Goal: Use online tool/utility: Utilize a website feature to perform a specific function

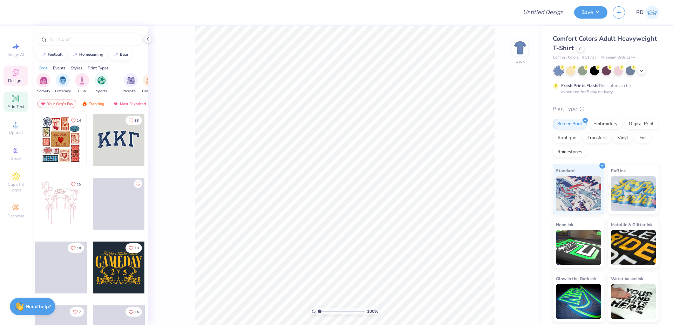
click at [19, 99] on icon at bounding box center [15, 98] width 7 height 7
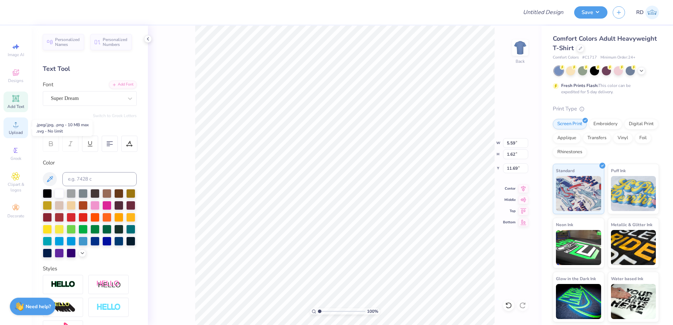
click at [17, 130] on span "Upload" at bounding box center [16, 133] width 14 height 6
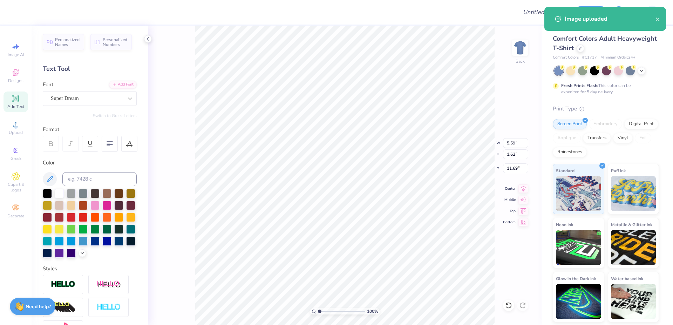
type input "14.17"
type input "12.13"
type input "6.44"
click at [643, 71] on icon at bounding box center [642, 71] width 6 height 6
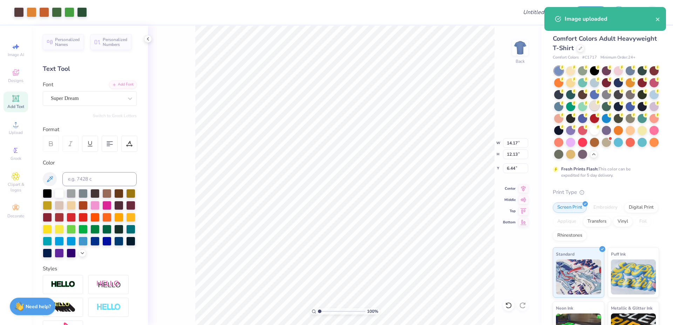
click at [599, 109] on div at bounding box center [594, 105] width 9 height 9
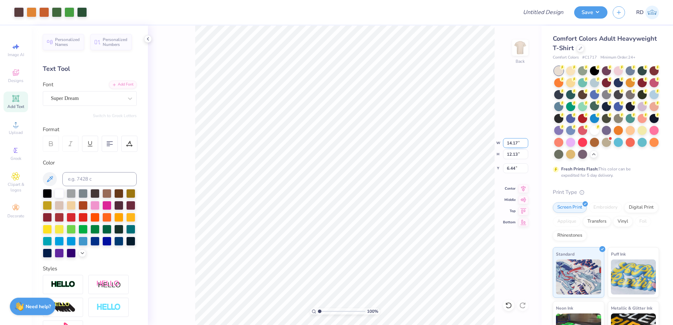
click at [519, 143] on input "14.17" at bounding box center [515, 143] width 25 height 10
type input "12.00"
type input "10.27"
type input "7.36"
click at [330, 313] on input "range" at bounding box center [341, 311] width 47 height 6
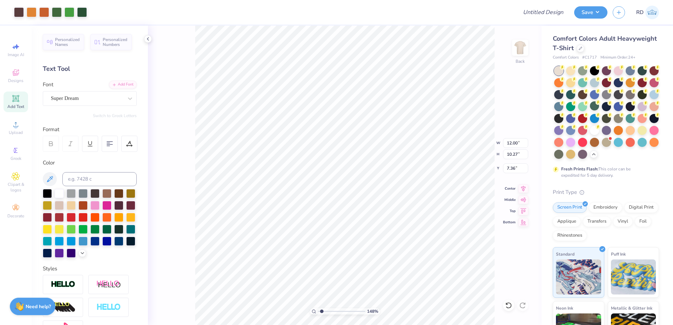
click at [322, 311] on input "range" at bounding box center [341, 311] width 47 height 6
type input "1.48"
click at [361, 313] on li "Send to Back" at bounding box center [378, 317] width 55 height 14
type input "5.59"
type input "1.62"
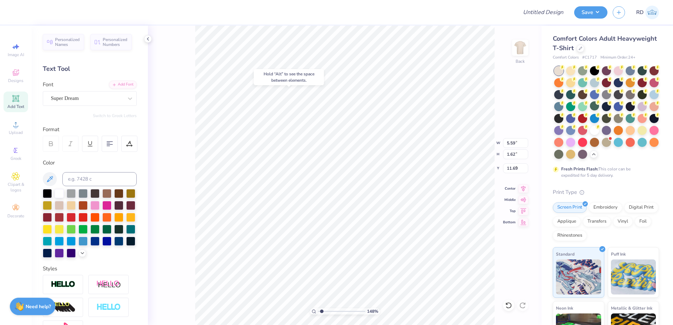
type input "5.75"
paste textarea "Lambda Chi"
type textarea "Lambda Chi"
click at [114, 81] on div "Add Font" at bounding box center [123, 84] width 28 height 8
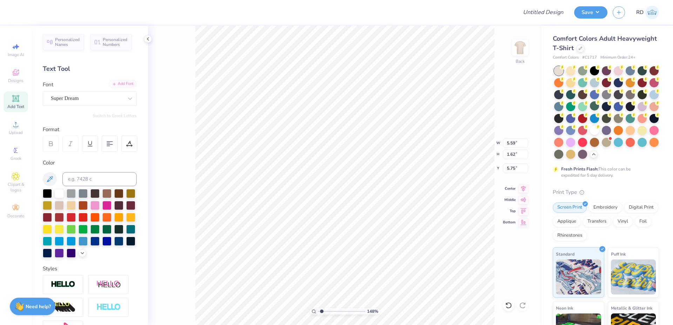
click at [120, 84] on div "Add Font" at bounding box center [123, 84] width 28 height 8
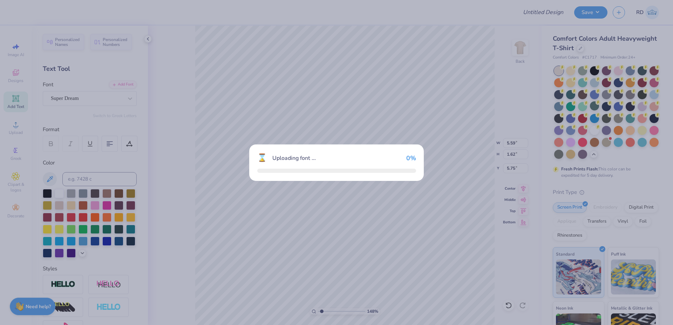
type input "12.12"
type input "5.74"
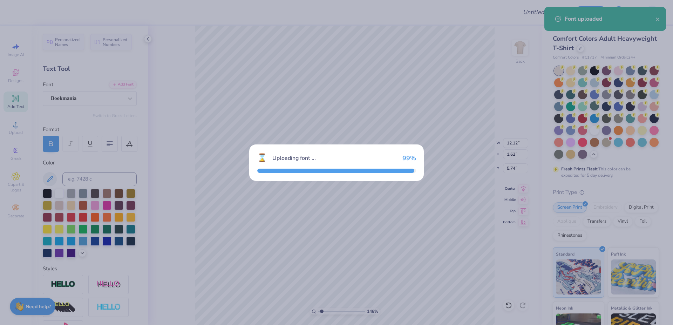
type input "13.03"
type input "1.69"
type input "5.71"
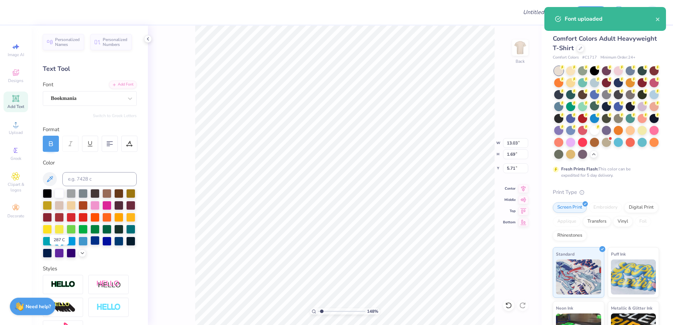
click at [90, 245] on div at bounding box center [94, 240] width 9 height 9
click at [102, 245] on div at bounding box center [106, 240] width 9 height 9
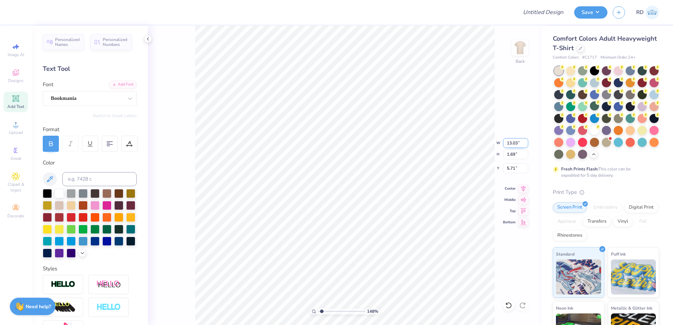
click at [518, 144] on input "13.03" at bounding box center [515, 143] width 25 height 10
type input "12.00"
type input "1.55"
type input "5.78"
type input "10.27"
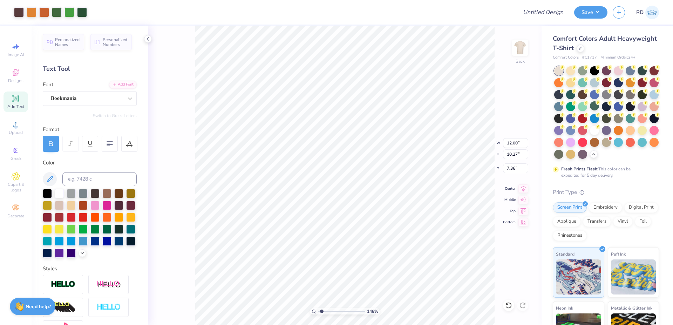
type input "6.90"
click at [18, 99] on icon at bounding box center [15, 98] width 5 height 5
type input "16.36"
type input "12.00"
type input "10.27"
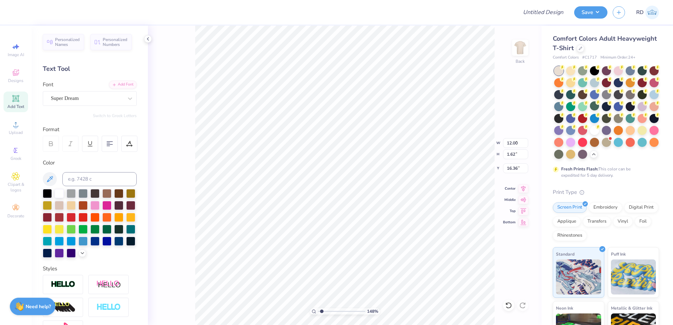
type input "6.90"
type input "5.59"
type input "1.62"
type input "16.36"
click at [97, 181] on input at bounding box center [99, 179] width 74 height 14
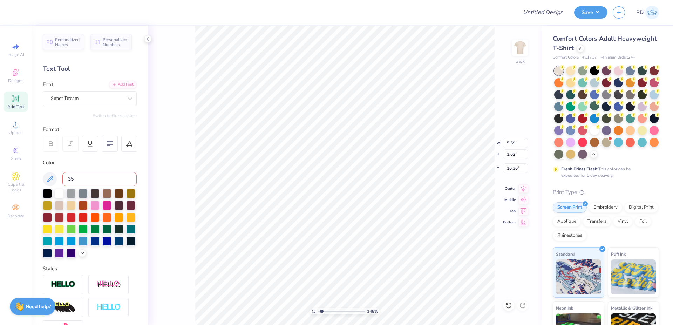
type input "350"
type textarea "PARENT'S WEEKEND"
click at [121, 89] on div "Font Super Dream" at bounding box center [90, 93] width 94 height 25
click at [120, 83] on div "Add Font" at bounding box center [123, 84] width 28 height 8
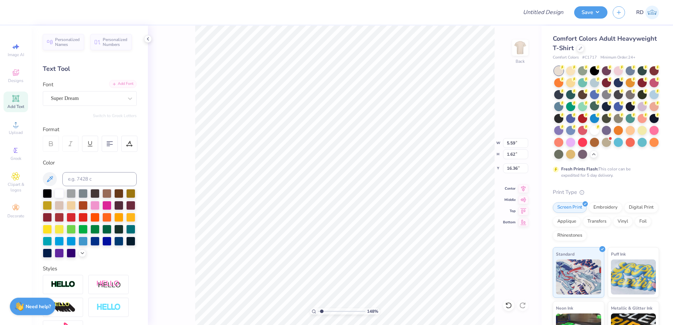
type input "14.17"
type input "1.16"
type input "16.59"
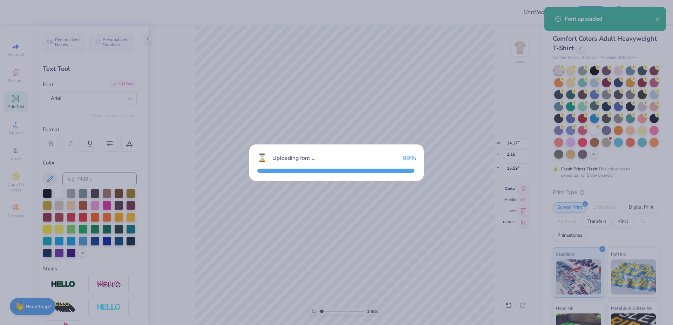
type input "14.14"
type input "1.04"
type input "16.65"
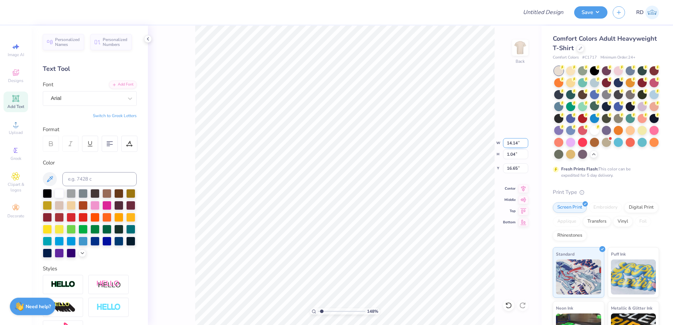
click at [516, 142] on input "14.14" at bounding box center [515, 143] width 25 height 10
paste input "3.45"
type input "3.45"
type input "0.25"
type input "17.04"
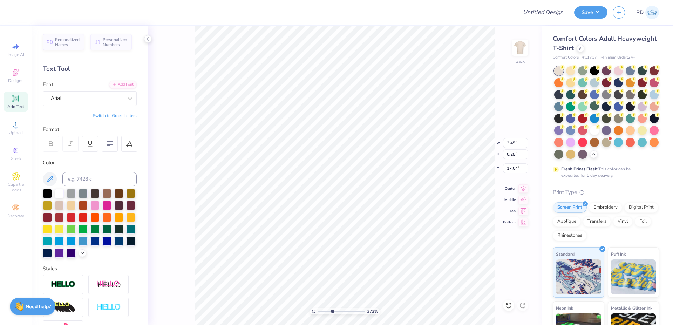
click at [332, 310] on input "range" at bounding box center [341, 311] width 47 height 6
type input "3.72"
click at [382, 193] on li "Duplicate" at bounding box center [395, 194] width 55 height 14
type input "18.18"
type textarea "FALL 2025"
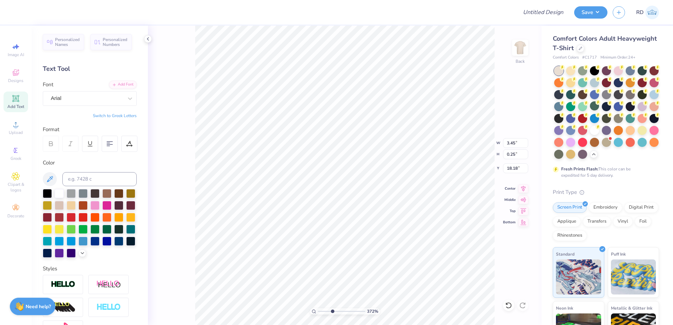
scroll to position [0, 2]
type input "18.21"
click at [326, 192] on li "Duplicate" at bounding box center [334, 194] width 55 height 14
type input "18.96"
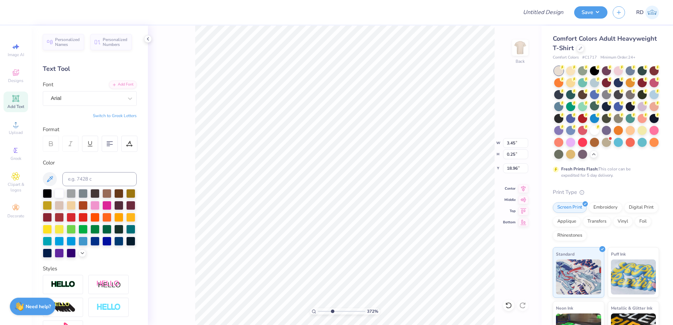
type textarea "SIGMA CHAPTER"
type input "1.61"
type input "19.35"
type textarea "[GEOGRAPHIC_DATA], [GEOGRAPHIC_DATA]"
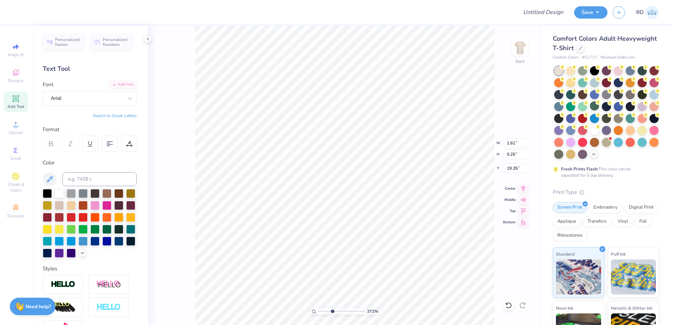
type input "2.81"
type input "18.92"
type input "2.57"
type input "0.30"
type input "19.28"
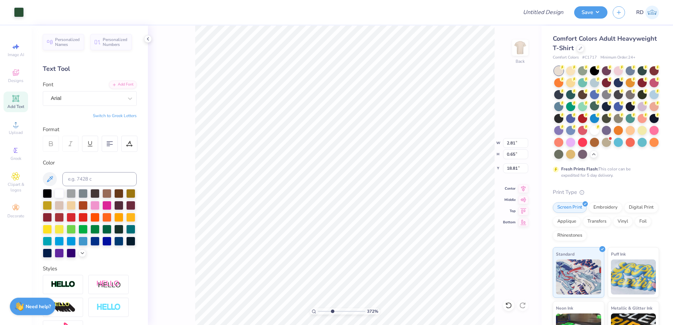
type input "18.81"
drag, startPoint x: 328, startPoint y: 310, endPoint x: 324, endPoint y: 309, distance: 4.1
type input "1.78"
click at [323, 310] on input "range" at bounding box center [341, 311] width 47 height 6
type input "13.44"
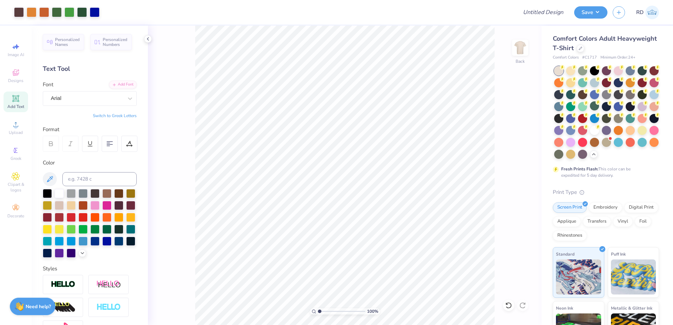
drag, startPoint x: 317, startPoint y: 311, endPoint x: 303, endPoint y: 309, distance: 14.6
type input "1"
click at [318, 309] on input "range" at bounding box center [341, 311] width 47 height 6
click at [525, 186] on icon at bounding box center [524, 187] width 5 height 6
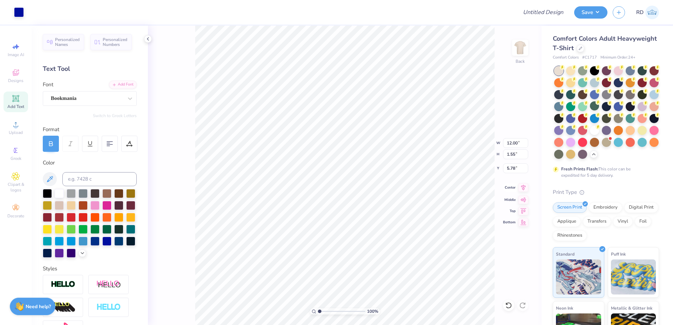
type input "1.55"
type input "5.78"
click at [524, 184] on icon at bounding box center [524, 187] width 10 height 8
click at [394, 309] on li "Send to Back" at bounding box center [402, 312] width 55 height 14
click at [325, 311] on input "range" at bounding box center [341, 311] width 47 height 6
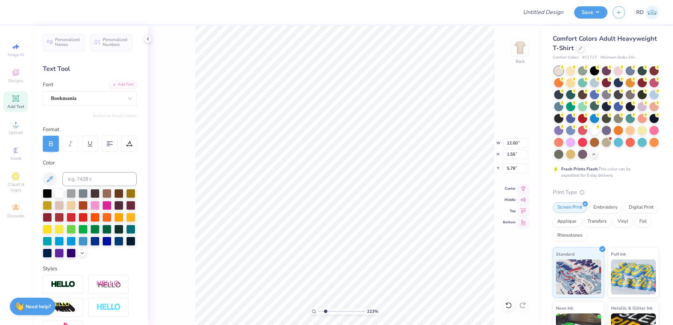
type input "2.23"
click at [525, 187] on icon at bounding box center [524, 187] width 5 height 6
type input "10.27"
type input "6.90"
click at [521, 188] on icon at bounding box center [524, 187] width 10 height 8
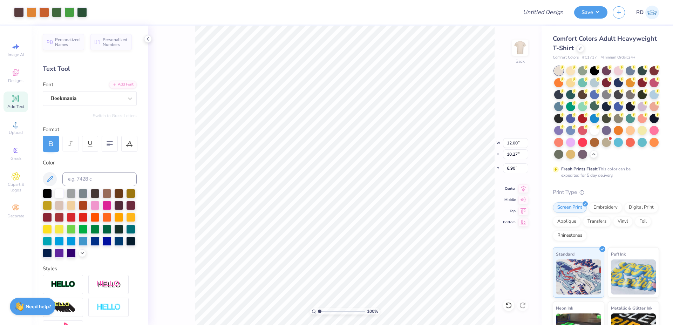
drag, startPoint x: 325, startPoint y: 312, endPoint x: 315, endPoint y: 309, distance: 11.2
type input "1"
click at [318, 312] on input "range" at bounding box center [341, 311] width 47 height 6
click at [510, 169] on input "5.78" at bounding box center [515, 168] width 25 height 10
type input "2.00"
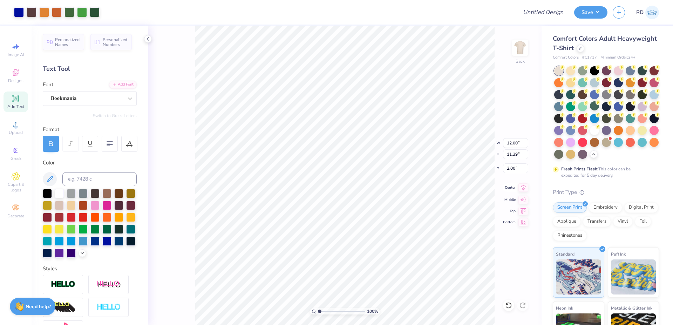
click at [527, 186] on icon at bounding box center [524, 187] width 10 height 8
click at [513, 143] on input "12.00" at bounding box center [515, 143] width 25 height 10
type input "11.50"
type input "10.92"
click at [515, 173] on input "2.24" at bounding box center [515, 168] width 25 height 10
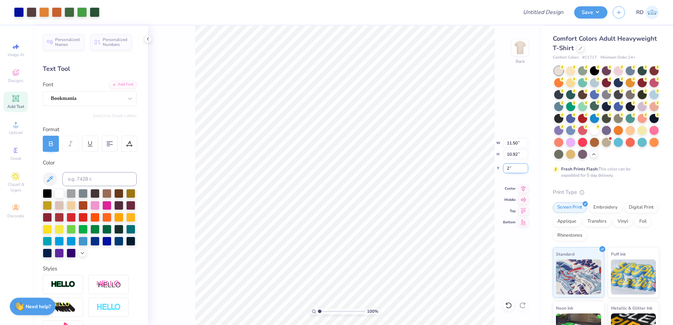
type input "2.00"
click at [546, 9] on input "Design Title" at bounding box center [534, 12] width 69 height 14
paste input "FPS240014"
type input "FPS240014"
click at [599, 11] on button "Save" at bounding box center [590, 11] width 33 height 12
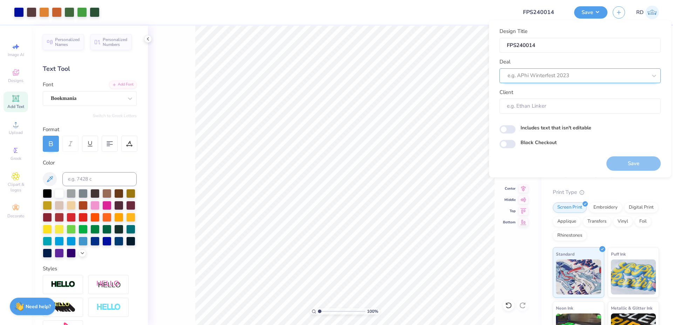
click at [540, 76] on div at bounding box center [578, 75] width 140 height 9
click at [544, 90] on div "Design Tool Gallery" at bounding box center [581, 95] width 156 height 12
type input "gallery"
type input "Design Tool Gallery User"
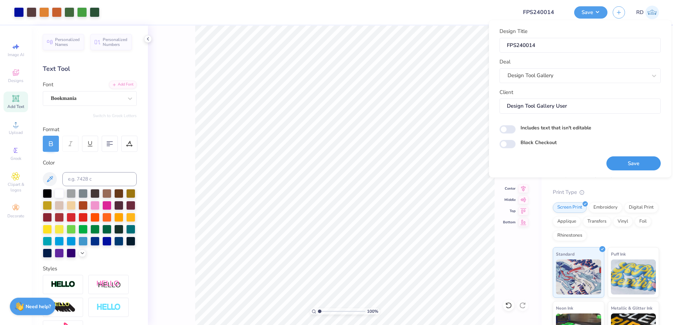
click at [639, 164] on button "Save" at bounding box center [634, 163] width 54 height 14
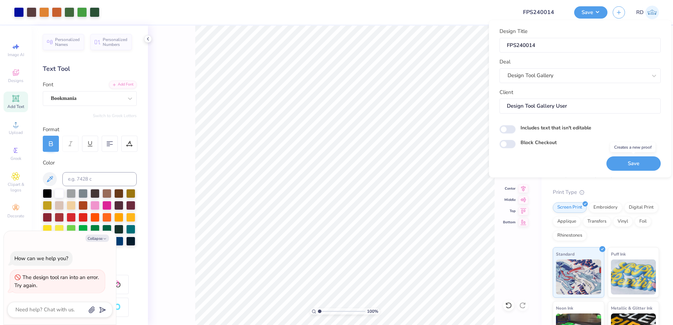
click at [642, 161] on button "Save" at bounding box center [634, 163] width 54 height 14
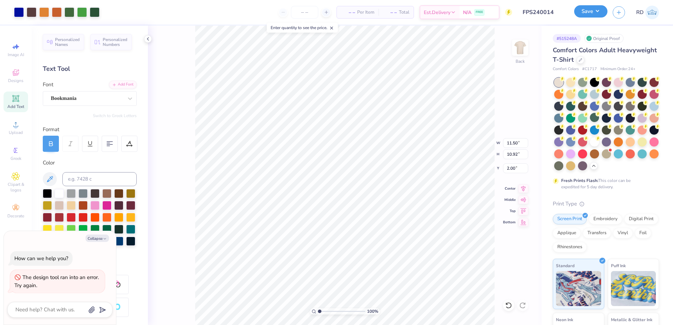
click at [593, 14] on button "Save" at bounding box center [590, 11] width 33 height 12
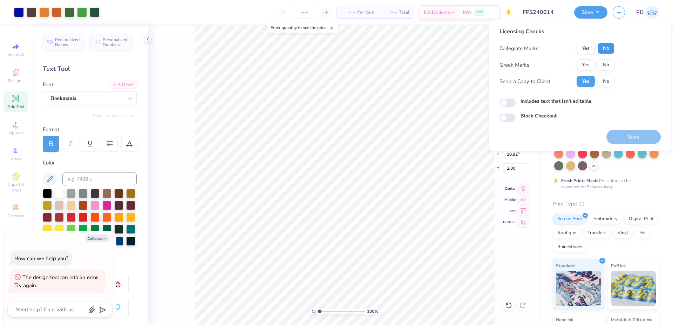
click at [612, 50] on button "No" at bounding box center [606, 48] width 17 height 11
click at [589, 62] on button "Yes" at bounding box center [586, 64] width 18 height 11
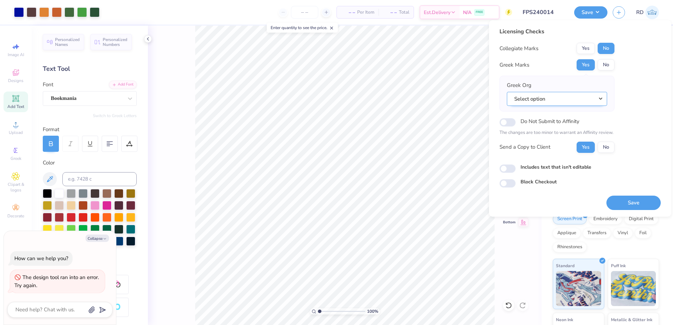
click at [574, 97] on button "Select option" at bounding box center [557, 99] width 100 height 14
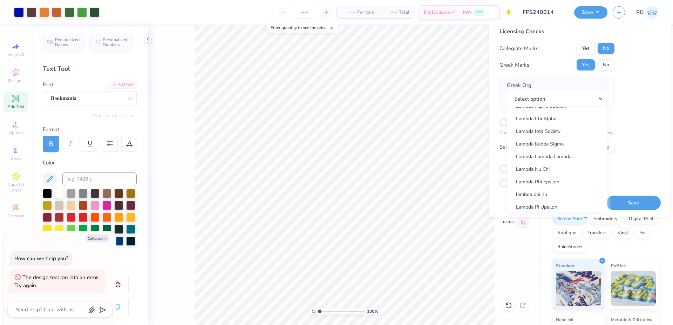
scroll to position [2823, 0]
click at [557, 124] on link "Lambda Chi Alpha" at bounding box center [557, 121] width 95 height 12
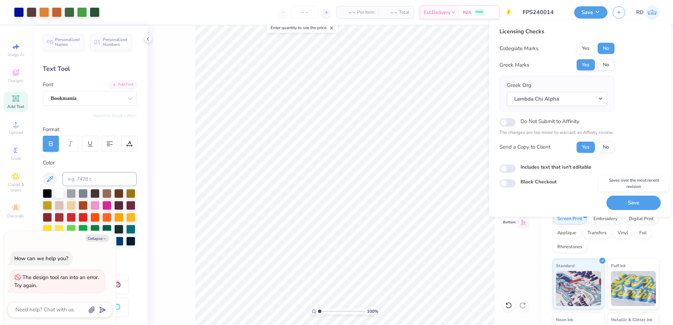
click at [627, 202] on button "Save" at bounding box center [634, 203] width 54 height 14
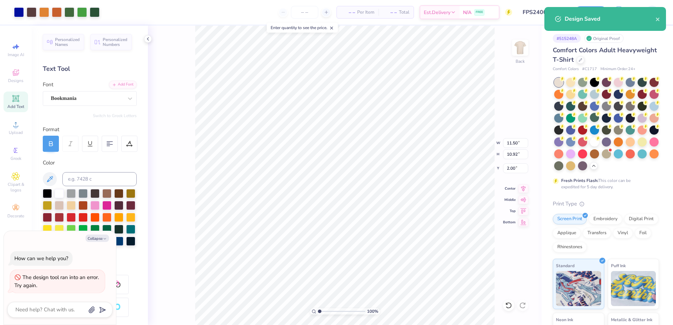
type textarea "x"
